Goal: Task Accomplishment & Management: Use online tool/utility

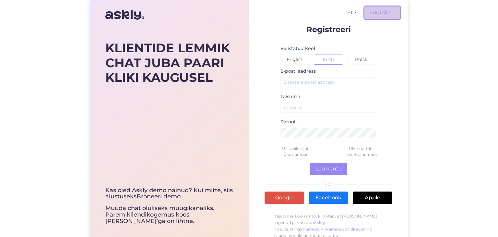
click at [377, 11] on link "Logi sisse" at bounding box center [383, 12] width 36 height 12
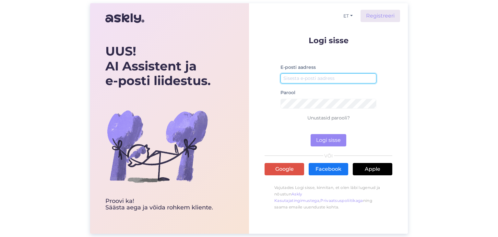
type input "[EMAIL_ADDRESS][DOMAIN_NAME]"
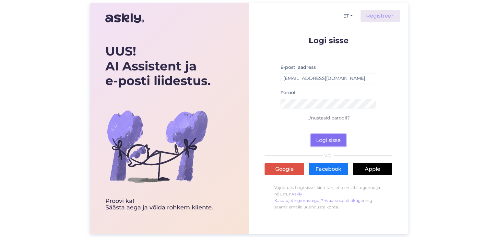
click at [323, 137] on button "Logi sisse" at bounding box center [329, 140] width 36 height 12
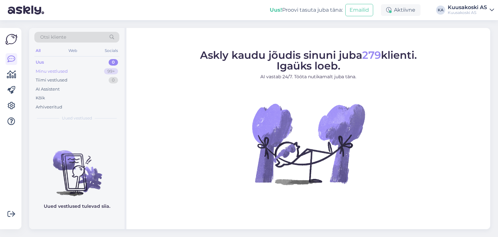
click at [53, 74] on div "Minu vestlused 99+" at bounding box center [76, 71] width 85 height 9
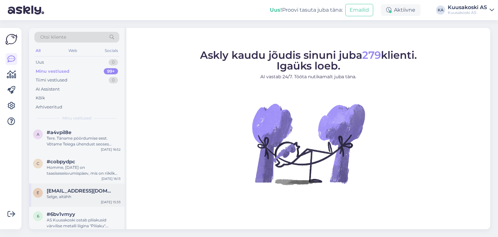
click at [63, 194] on div "Selge, aitähh" at bounding box center [84, 197] width 74 height 6
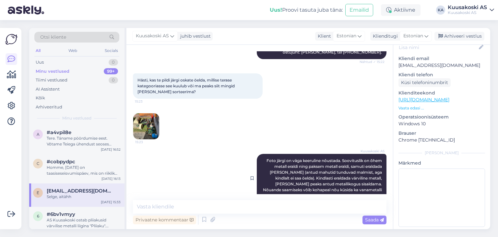
scroll to position [245, 0]
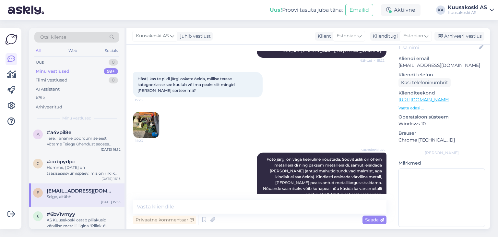
click at [413, 105] on p "Vaata edasi ..." at bounding box center [442, 108] width 87 height 6
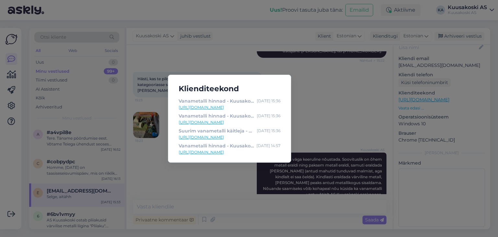
click at [308, 102] on div "Klienditeekond Vanametalli hinnad - Kuusakoski Eesti [DATE] 15:36 [URL][DOMAIN_…" at bounding box center [249, 118] width 498 height 237
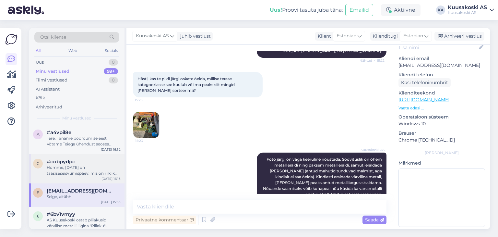
scroll to position [18, 0]
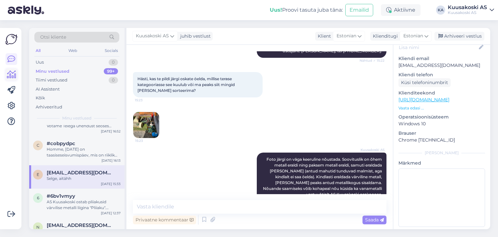
click at [10, 78] on icon at bounding box center [11, 75] width 9 height 8
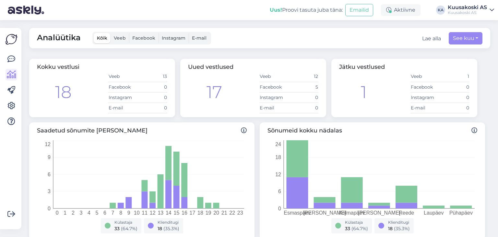
click at [200, 37] on span "E-mail" at bounding box center [199, 38] width 15 height 6
click at [189, 33] on input "E-mail" at bounding box center [189, 33] width 0 height 0
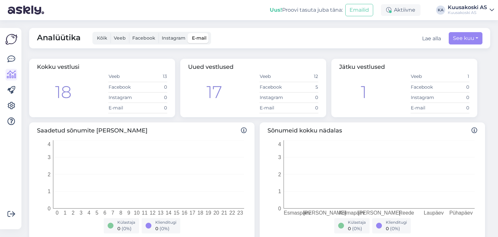
scroll to position [11, 0]
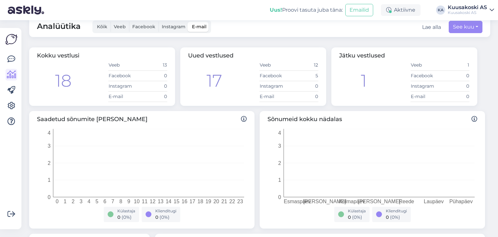
click at [432, 25] on div "Lae alla" at bounding box center [431, 27] width 19 height 8
click at [418, 39] on link "Kontaktid" at bounding box center [421, 39] width 42 height 10
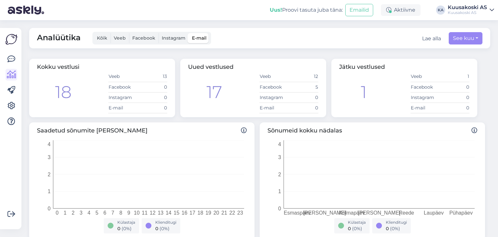
click at [104, 40] on span "Kõik" at bounding box center [102, 38] width 10 height 6
click at [94, 33] on input "Kõik" at bounding box center [94, 33] width 0 height 0
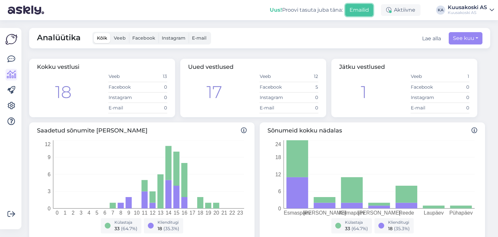
click at [365, 8] on button "Emailid" at bounding box center [359, 10] width 28 height 12
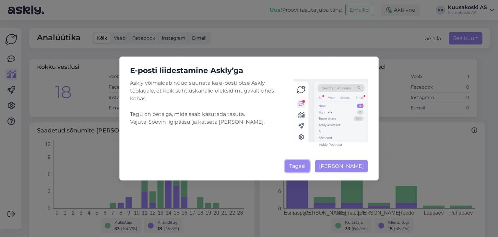
click at [306, 166] on button "Tagasi" at bounding box center [297, 166] width 25 height 12
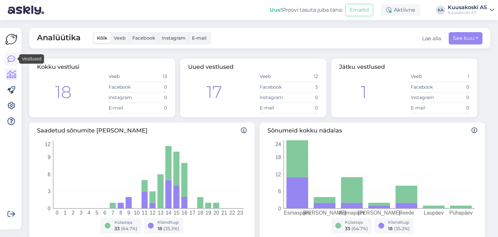
click at [11, 58] on icon at bounding box center [11, 59] width 8 height 8
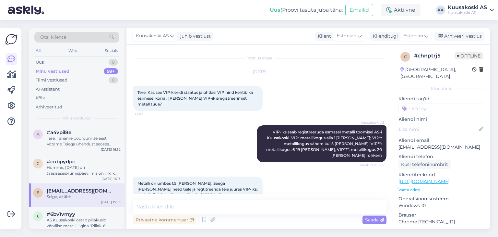
scroll to position [275, 0]
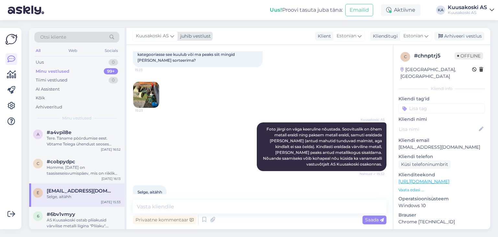
click at [166, 35] on span "Kuusakoski AS" at bounding box center [152, 35] width 33 height 7
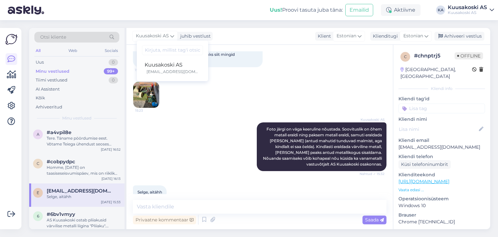
click at [199, 20] on div "Uus! Proovi tasuta [PERSON_NAME]: Emailid Aktiivne KA Kuusakoski AS Kuusakoski …" at bounding box center [249, 10] width 498 height 20
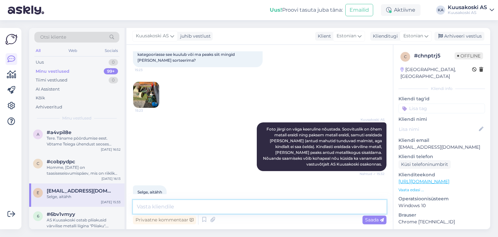
click at [166, 207] on textarea at bounding box center [260, 207] width 254 height 14
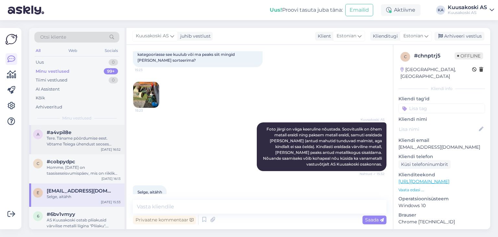
click at [75, 135] on div "Tere. Täname pöördumise eest. Võtame Teiega ühendust seoses pöördumisega esmasp…" at bounding box center [84, 141] width 74 height 12
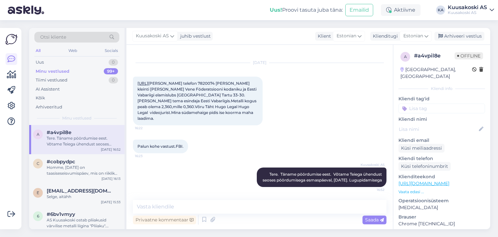
scroll to position [15, 0]
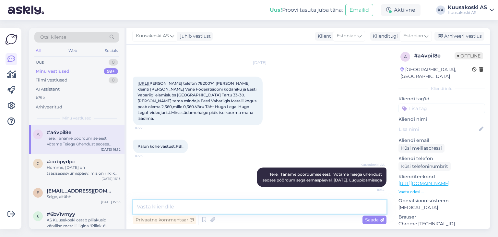
click at [189, 209] on textarea at bounding box center [260, 207] width 254 height 14
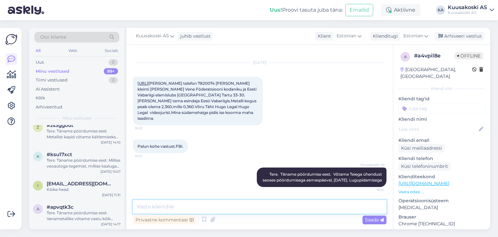
scroll to position [484, 0]
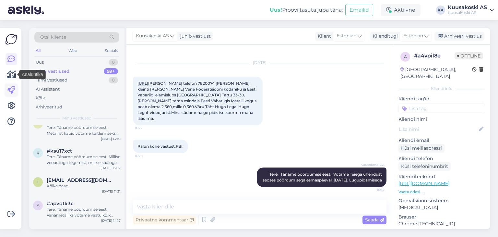
click at [10, 86] on icon at bounding box center [11, 90] width 8 height 8
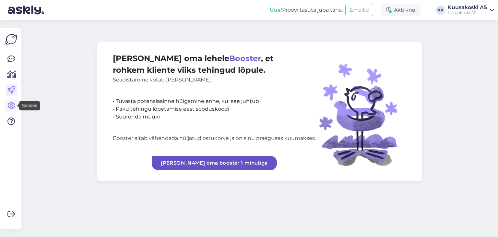
click at [8, 104] on icon at bounding box center [11, 106] width 8 height 8
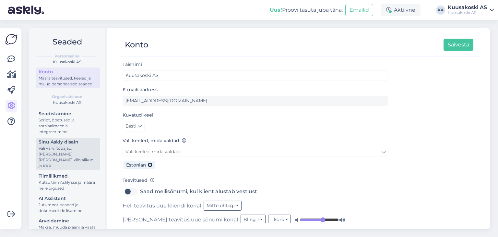
scroll to position [14, 0]
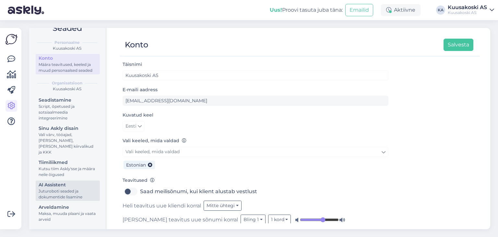
click at [46, 191] on div "Juturoboti seaded ja dokumentide lisamine" at bounding box center [68, 194] width 58 height 12
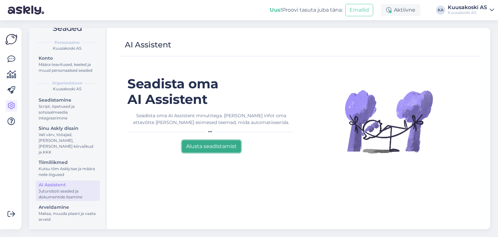
click at [192, 148] on button "Alusta seadistamist" at bounding box center [211, 146] width 59 height 12
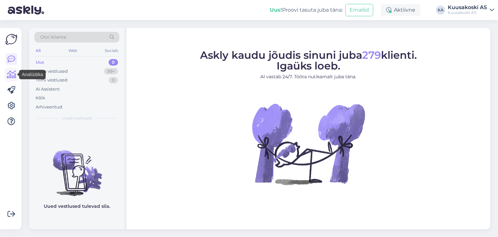
click at [13, 76] on icon at bounding box center [11, 75] width 9 height 8
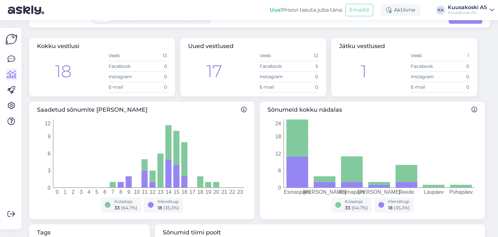
scroll to position [16, 0]
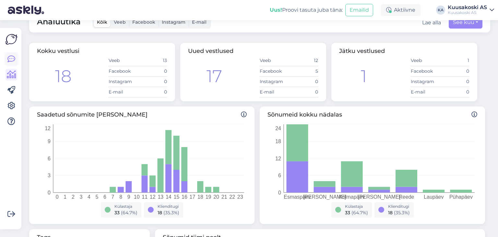
click at [10, 60] on icon at bounding box center [11, 59] width 8 height 8
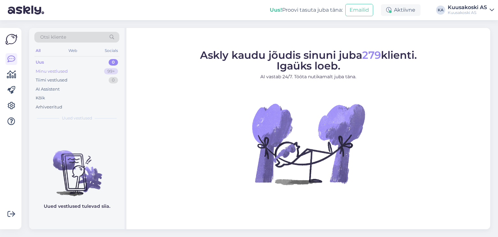
click at [48, 68] on div "Minu vestlused" at bounding box center [52, 71] width 32 height 6
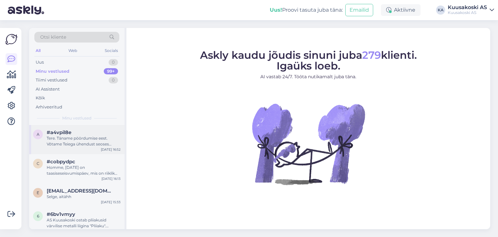
click at [58, 143] on div "Tere. Täname pöördumise eest. Võtame Teiega ühendust seoses pöördumisega esmasp…" at bounding box center [84, 141] width 74 height 12
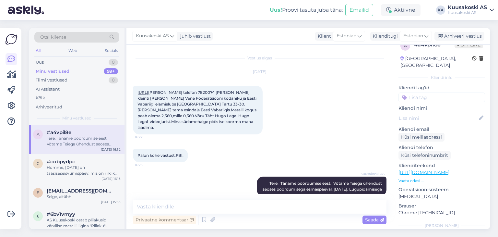
scroll to position [15, 0]
